Goal: Information Seeking & Learning: Learn about a topic

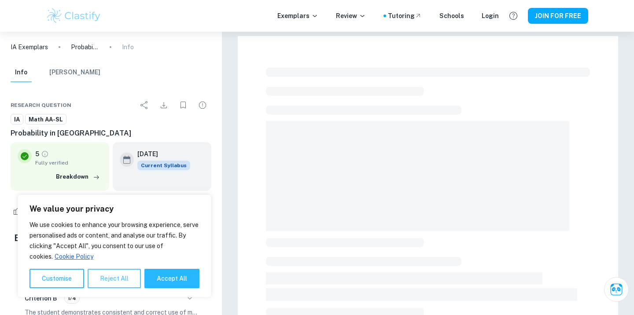
drag, startPoint x: 0, startPoint y: 0, endPoint x: 111, endPoint y: 278, distance: 299.6
click at [111, 278] on button "Reject All" at bounding box center [114, 278] width 53 height 19
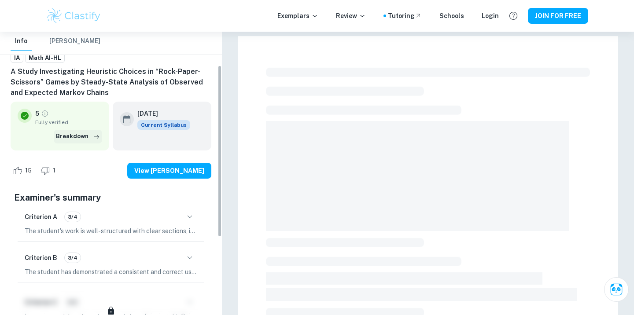
scroll to position [63, 0]
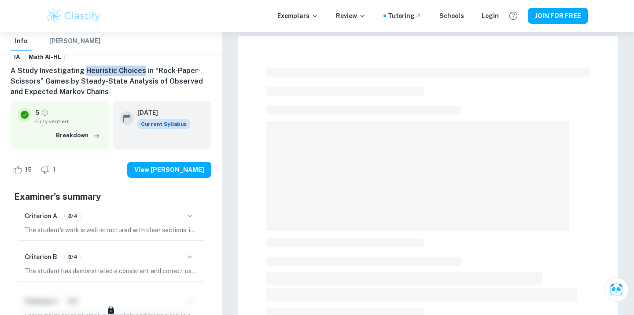
drag, startPoint x: 84, startPoint y: 70, endPoint x: 140, endPoint y: 70, distance: 56.0
click at [140, 70] on h6 "A Study Investigating Heuristic Choices in “Rock-Paper-Scissors” Games by Stead…" at bounding box center [111, 82] width 201 height 32
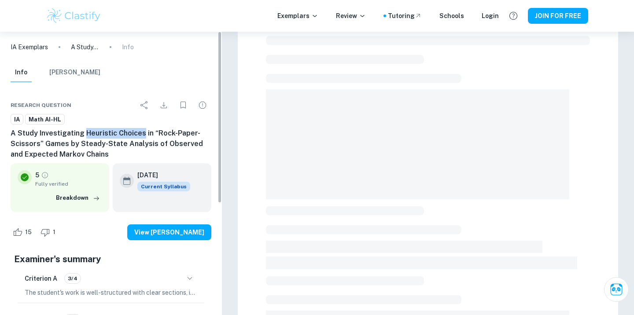
scroll to position [0, 0]
